Goal: Check status: Check status

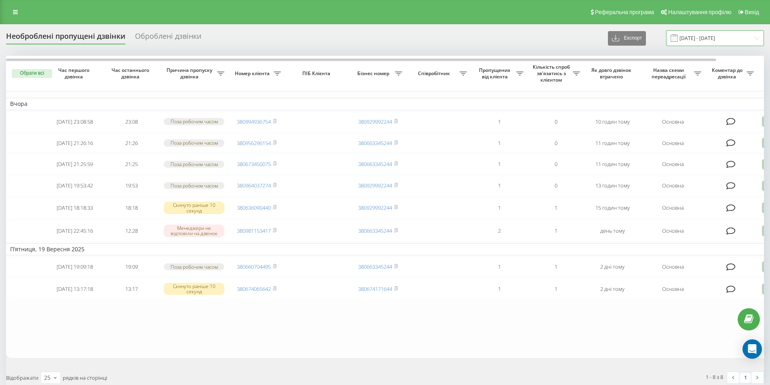
click at [696, 35] on input "19.09.2025 - 20.09.2025" at bounding box center [715, 38] width 98 height 16
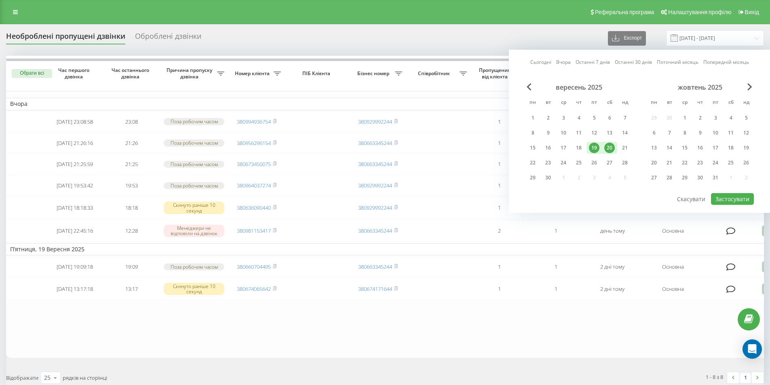
click at [539, 59] on link "Сьогодні" at bounding box center [540, 62] width 21 height 8
click at [614, 150] on div "20" at bounding box center [609, 148] width 15 height 12
click at [625, 145] on div "21" at bounding box center [624, 148] width 11 height 11
click at [728, 201] on button "Застосувати" at bounding box center [732, 199] width 43 height 12
type input "20.09.2025 - 21.09.2025"
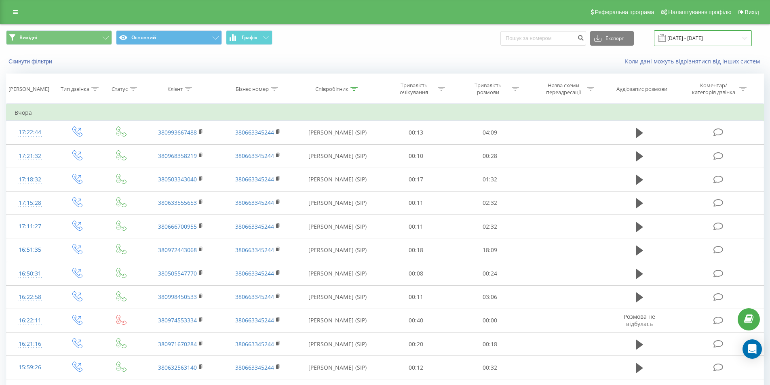
drag, startPoint x: 708, startPoint y: 41, endPoint x: 692, endPoint y: 44, distance: 16.6
click at [708, 40] on input "[DATE] - [DATE]" at bounding box center [703, 38] width 98 height 16
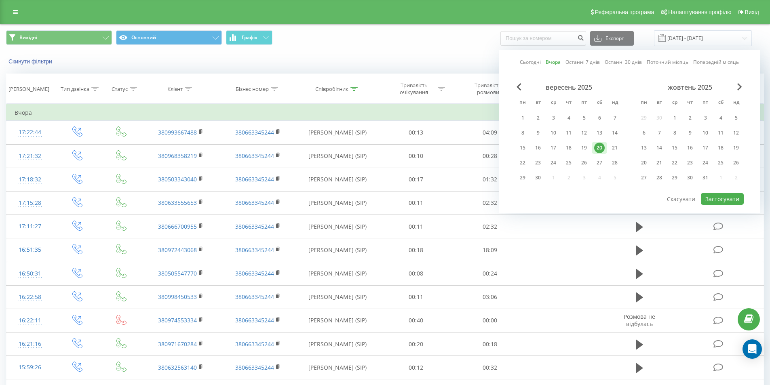
click at [528, 62] on link "Сьогодні" at bounding box center [530, 62] width 21 height 8
drag, startPoint x: 711, startPoint y: 200, endPoint x: 663, endPoint y: 168, distance: 58.0
click at [712, 200] on button "Застосувати" at bounding box center [722, 199] width 43 height 12
type input "21.09.2025 - 21.09.2025"
